Goal: Task Accomplishment & Management: Use online tool/utility

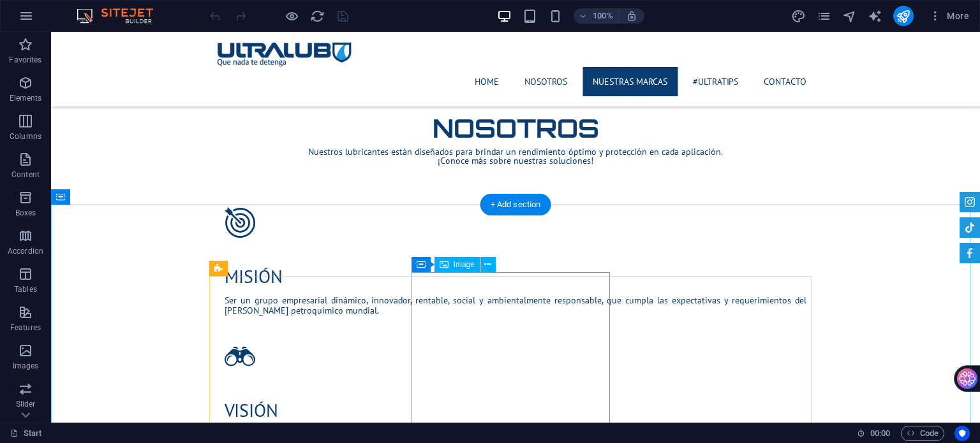
scroll to position [893, 0]
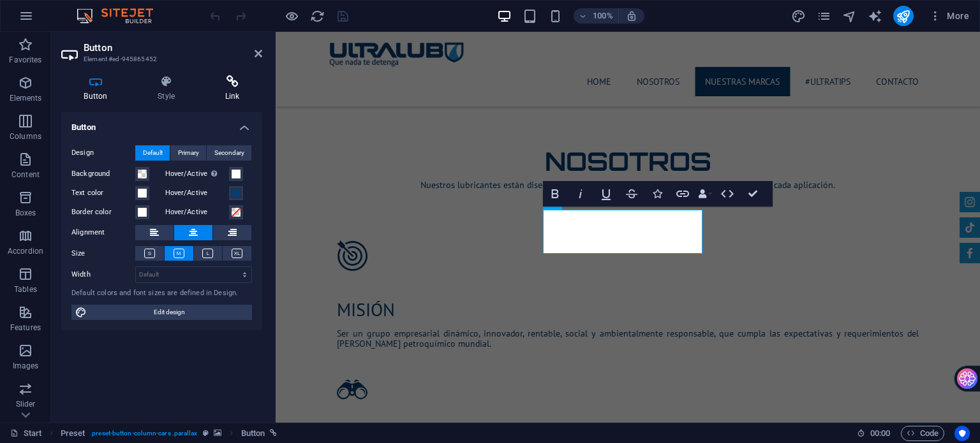
click at [230, 84] on icon at bounding box center [232, 81] width 60 height 13
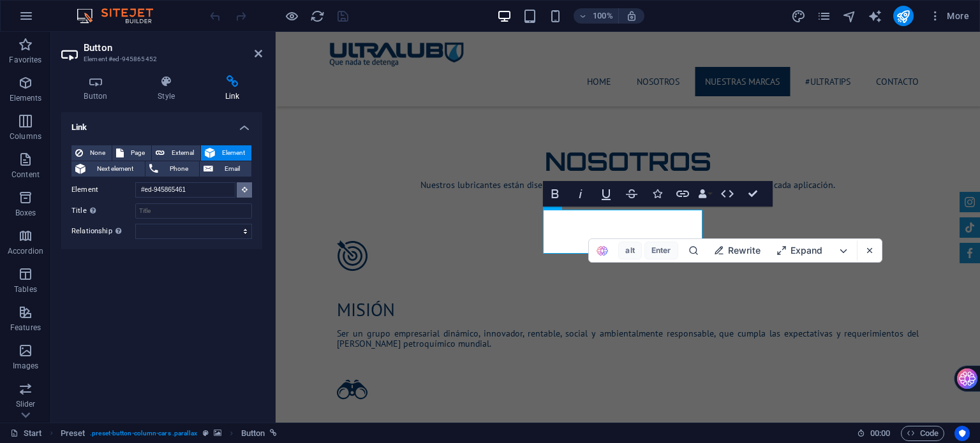
click at [242, 191] on icon at bounding box center [245, 189] width 6 height 6
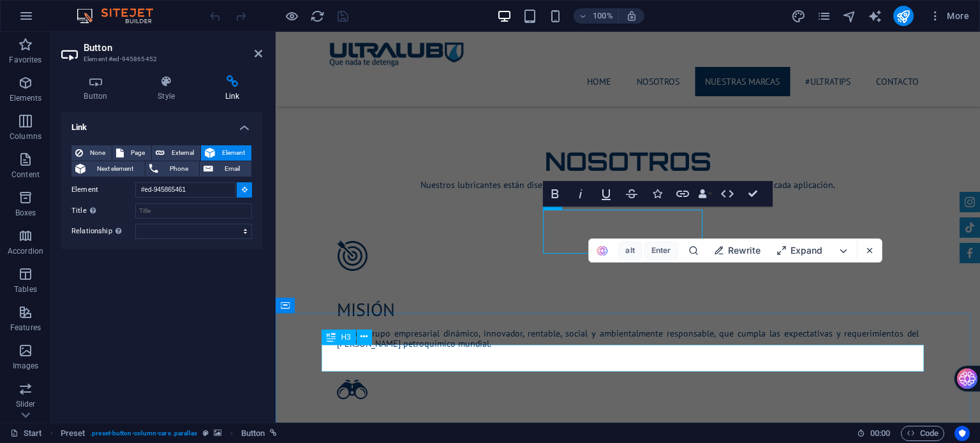
type input "#ed-945865467"
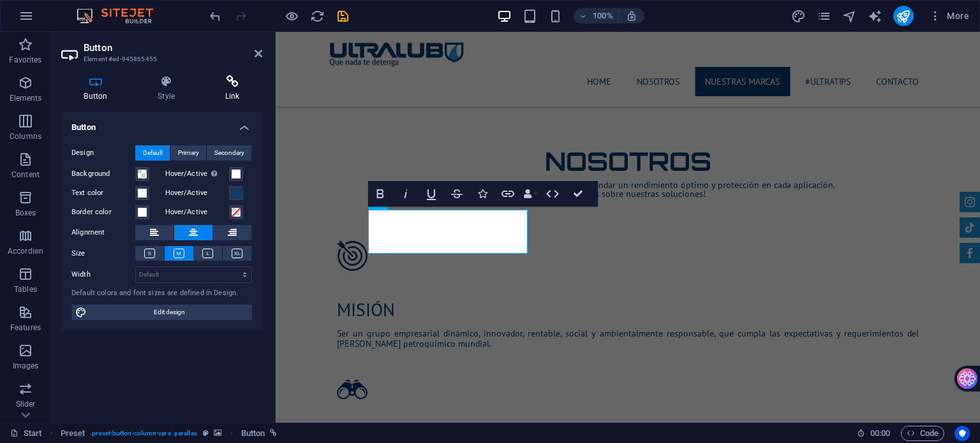
click at [230, 84] on icon at bounding box center [232, 81] width 60 height 13
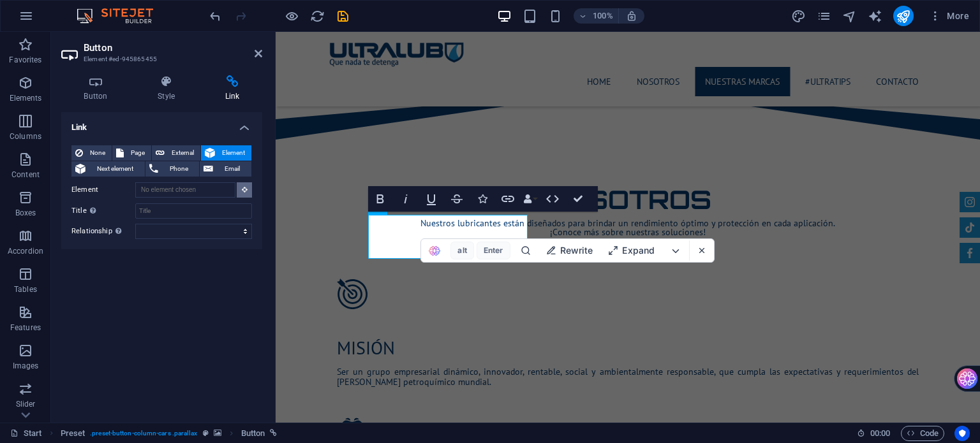
scroll to position [843, 0]
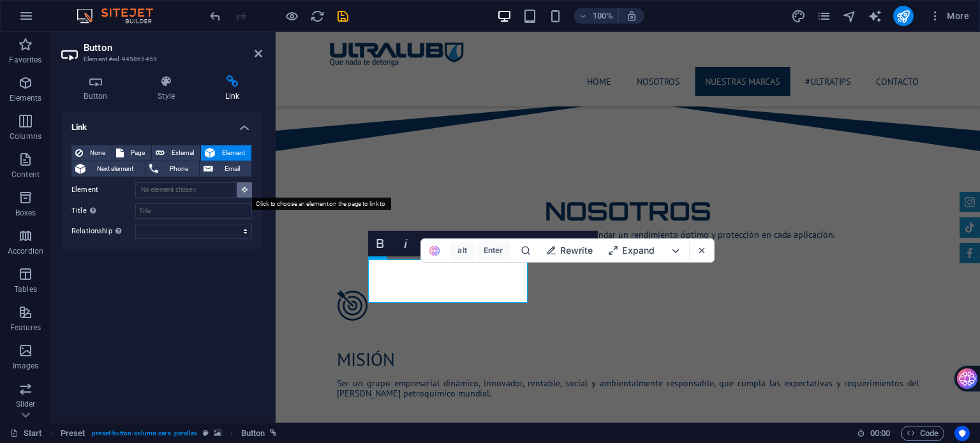
click at [245, 189] on icon at bounding box center [245, 189] width 6 height 6
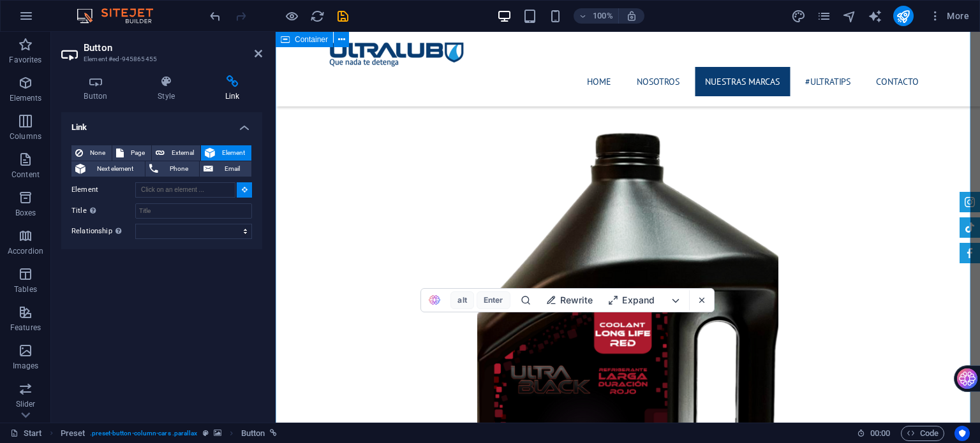
scroll to position [8245, 0]
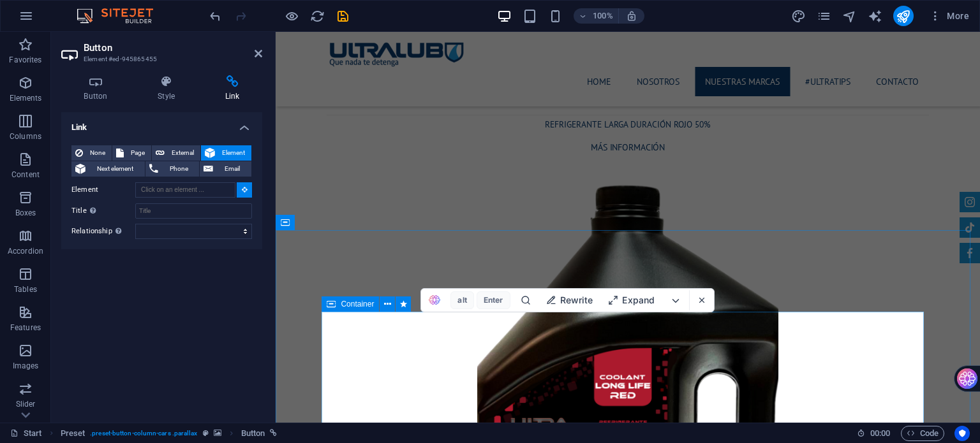
type input "#ed-996753964"
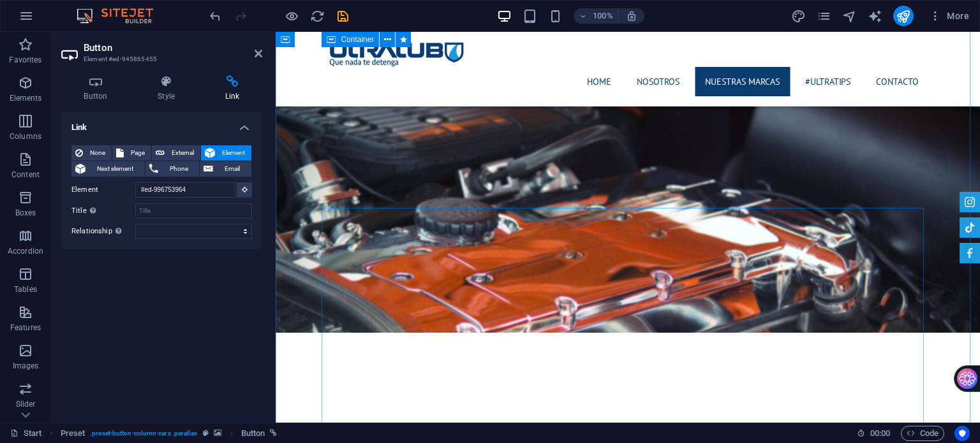
scroll to position [897, 0]
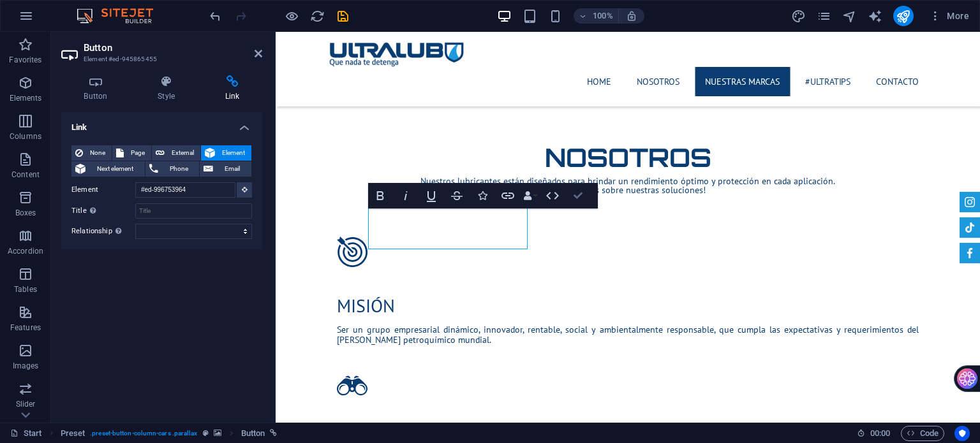
drag, startPoint x: 579, startPoint y: 196, endPoint x: 718, endPoint y: 185, distance: 138.9
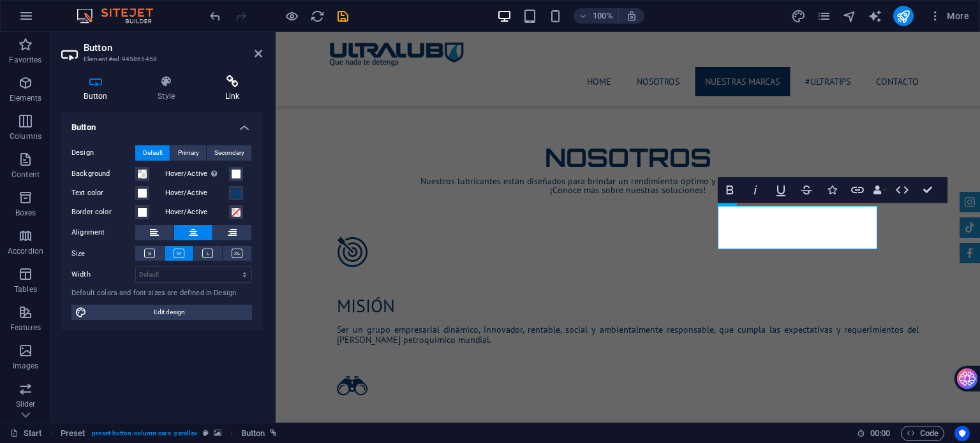
click at [227, 89] on h4 "Link" at bounding box center [232, 88] width 60 height 27
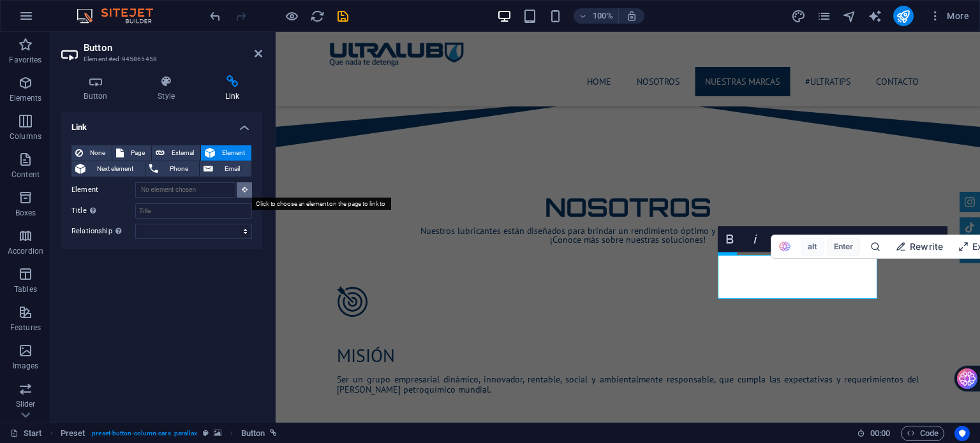
click at [243, 188] on icon at bounding box center [245, 189] width 6 height 6
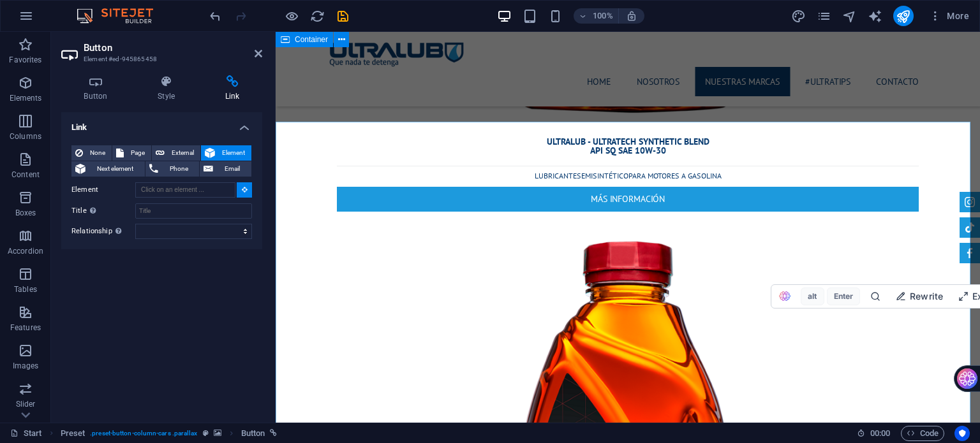
scroll to position [18585, 0]
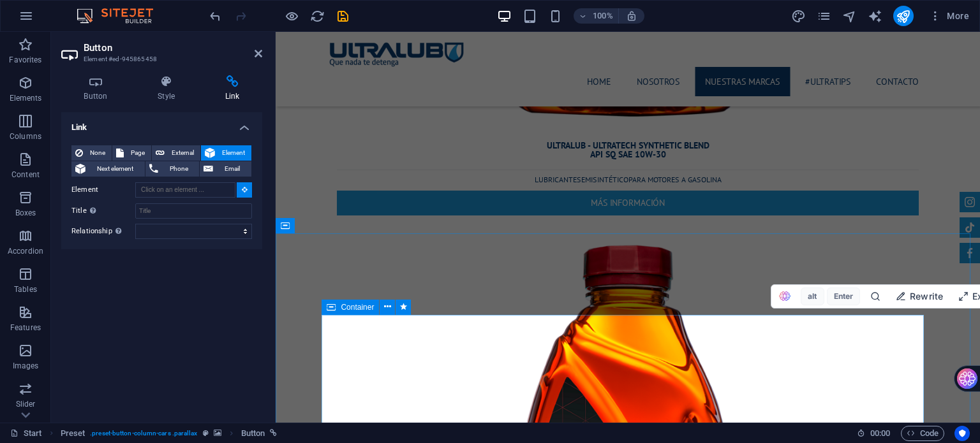
type input "#ed-992681781"
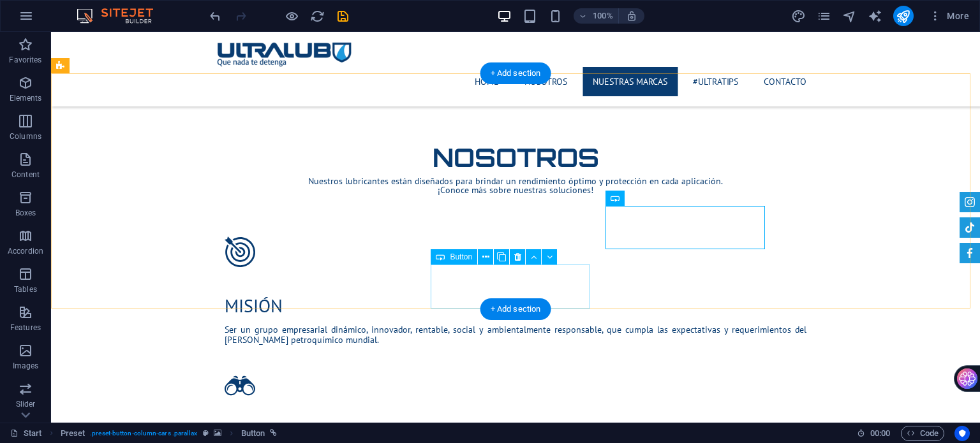
scroll to position [961, 0]
